Goal: Information Seeking & Learning: Learn about a topic

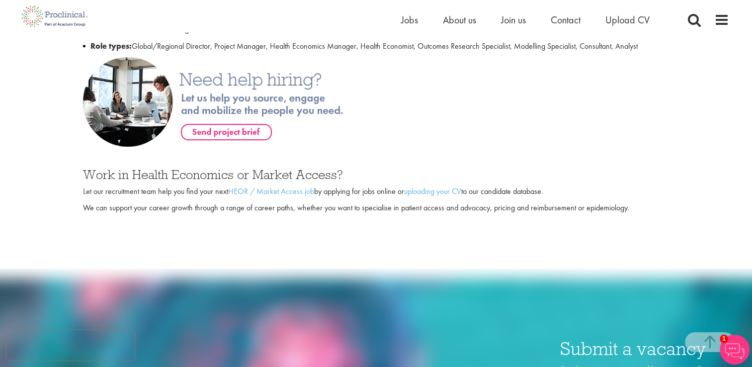
scroll to position [542, 0]
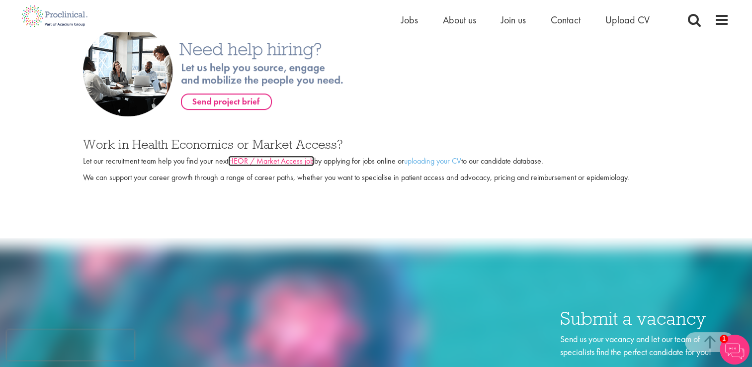
click at [289, 165] on link "HEOR / Market Access job" at bounding box center [271, 161] width 86 height 10
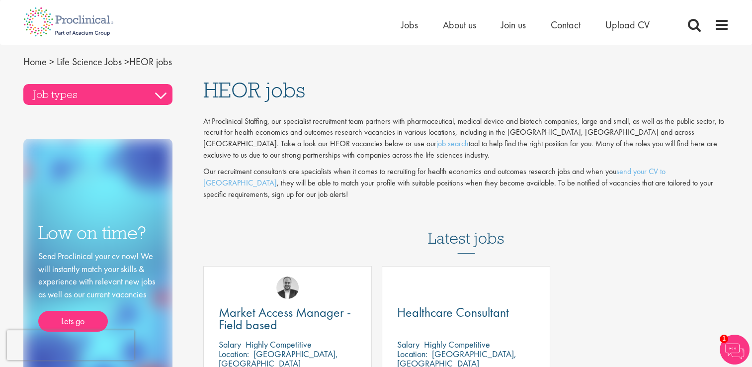
click at [159, 97] on h3 "Job types" at bounding box center [97, 94] width 149 height 21
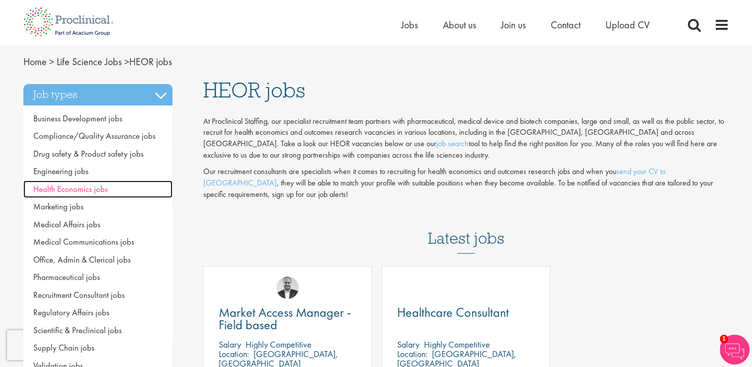
click at [99, 190] on span "Health Economics jobs" at bounding box center [70, 188] width 75 height 11
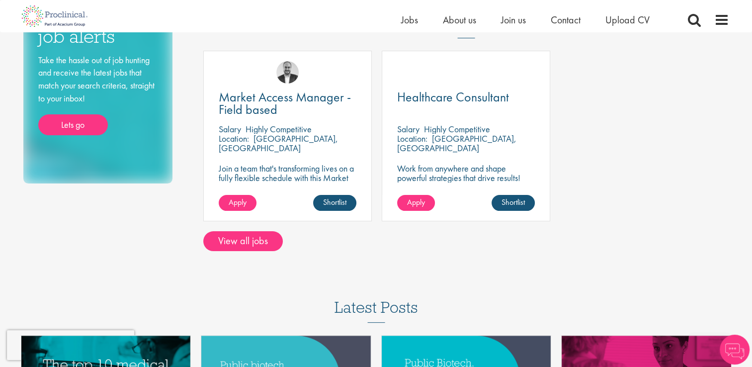
scroll to position [233, 0]
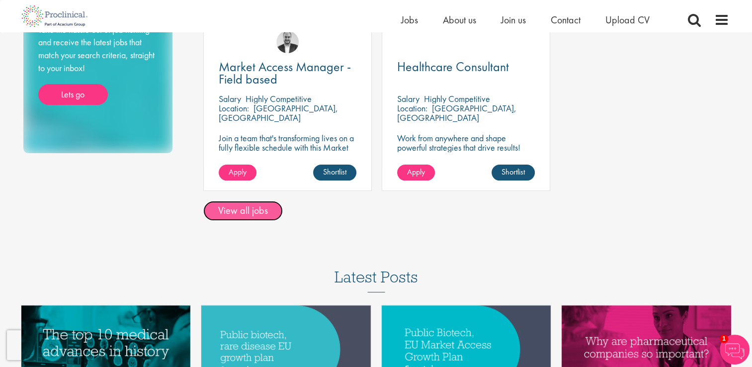
click at [252, 208] on link "View all jobs" at bounding box center [243, 211] width 80 height 20
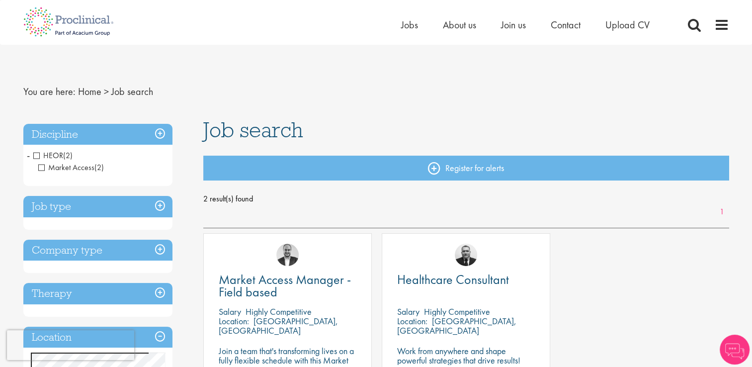
click at [161, 207] on h3 "Job type" at bounding box center [97, 206] width 149 height 21
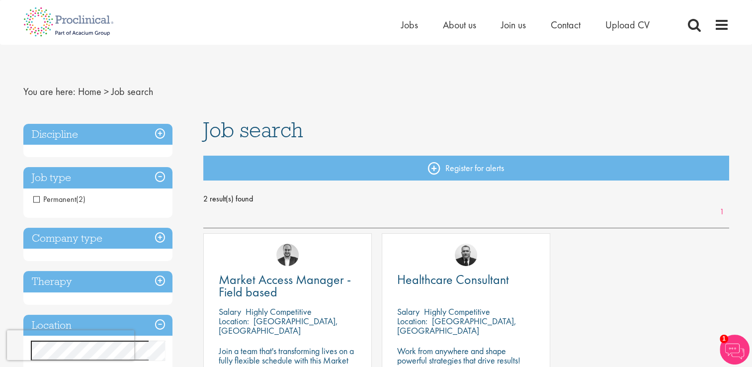
click at [161, 176] on h3 "Job type" at bounding box center [97, 177] width 149 height 21
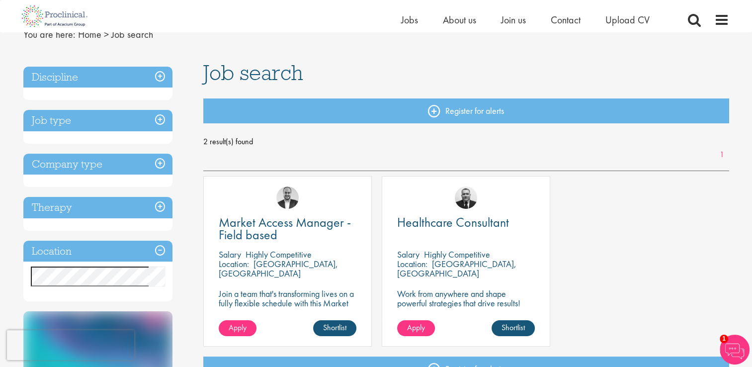
scroll to position [4, 0]
